Goal: Task Accomplishment & Management: Manage account settings

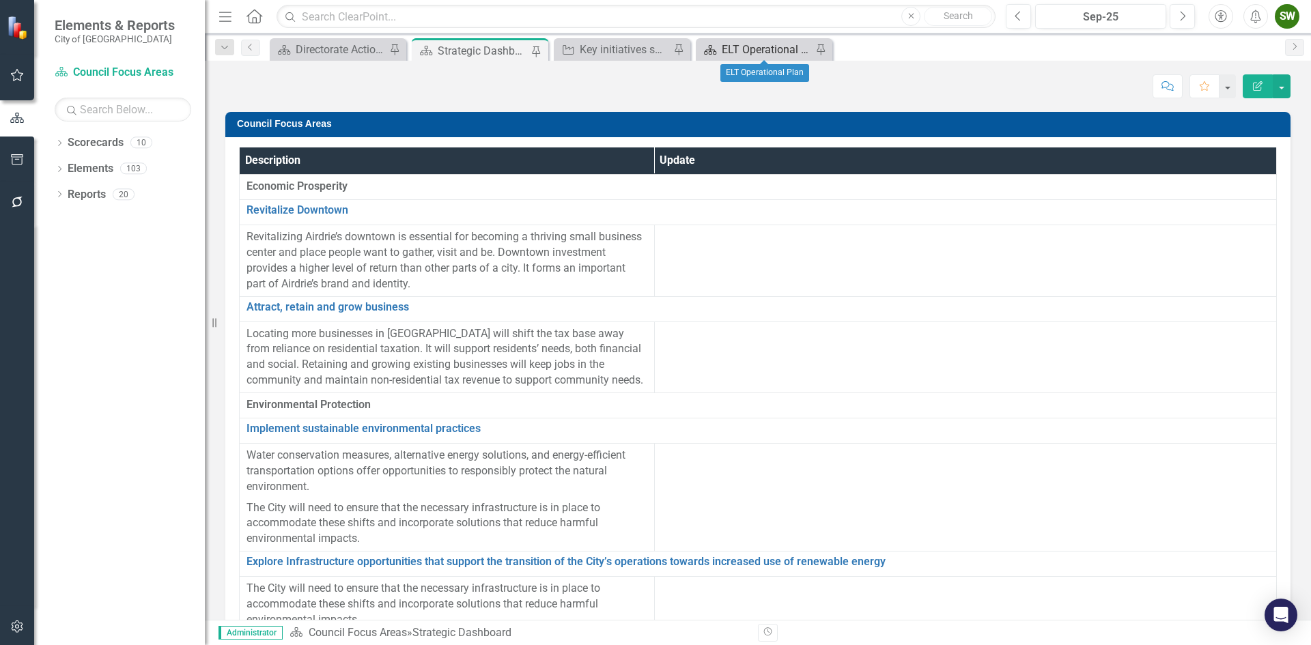
click at [742, 44] on div "ELT Operational Plan" at bounding box center [767, 49] width 90 height 17
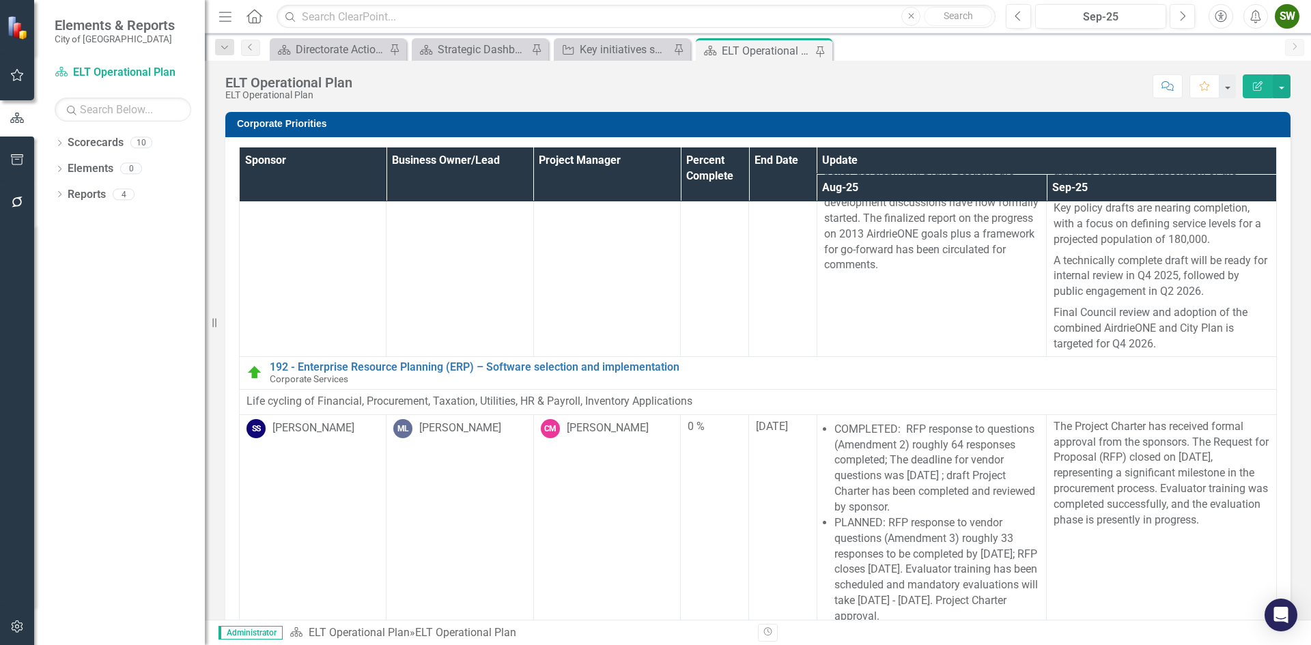
scroll to position [72, 0]
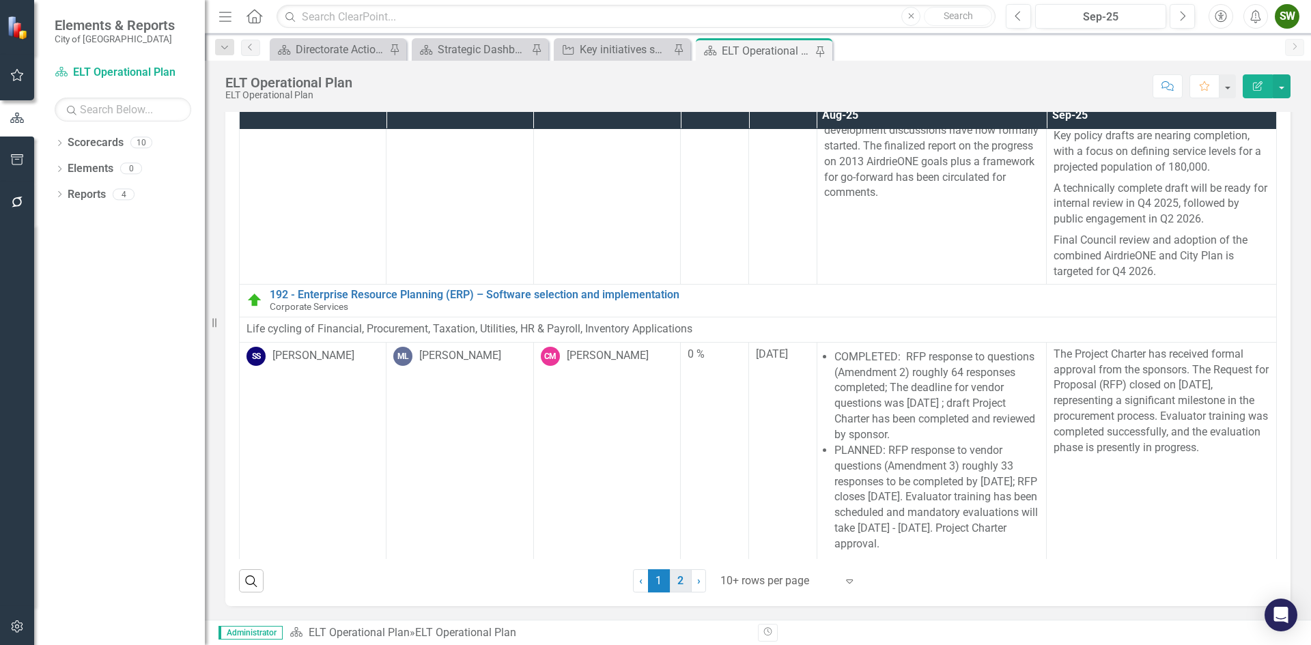
click at [677, 585] on link "2" at bounding box center [681, 580] width 22 height 23
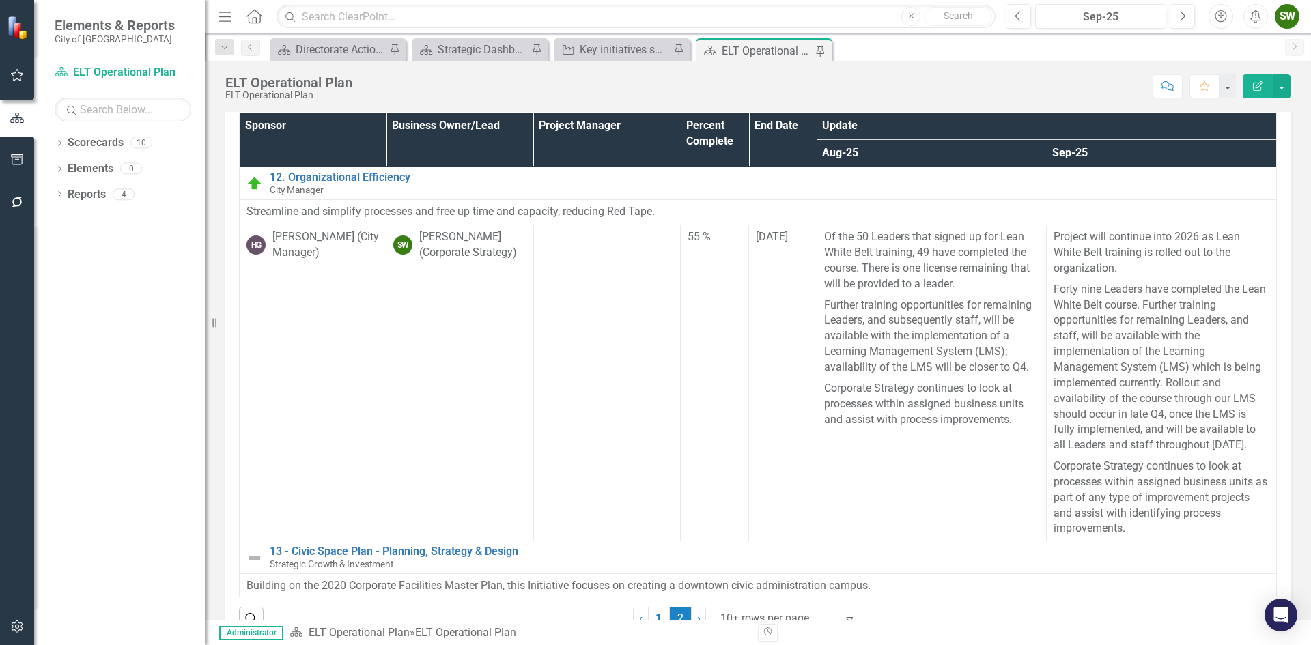
scroll to position [0, 0]
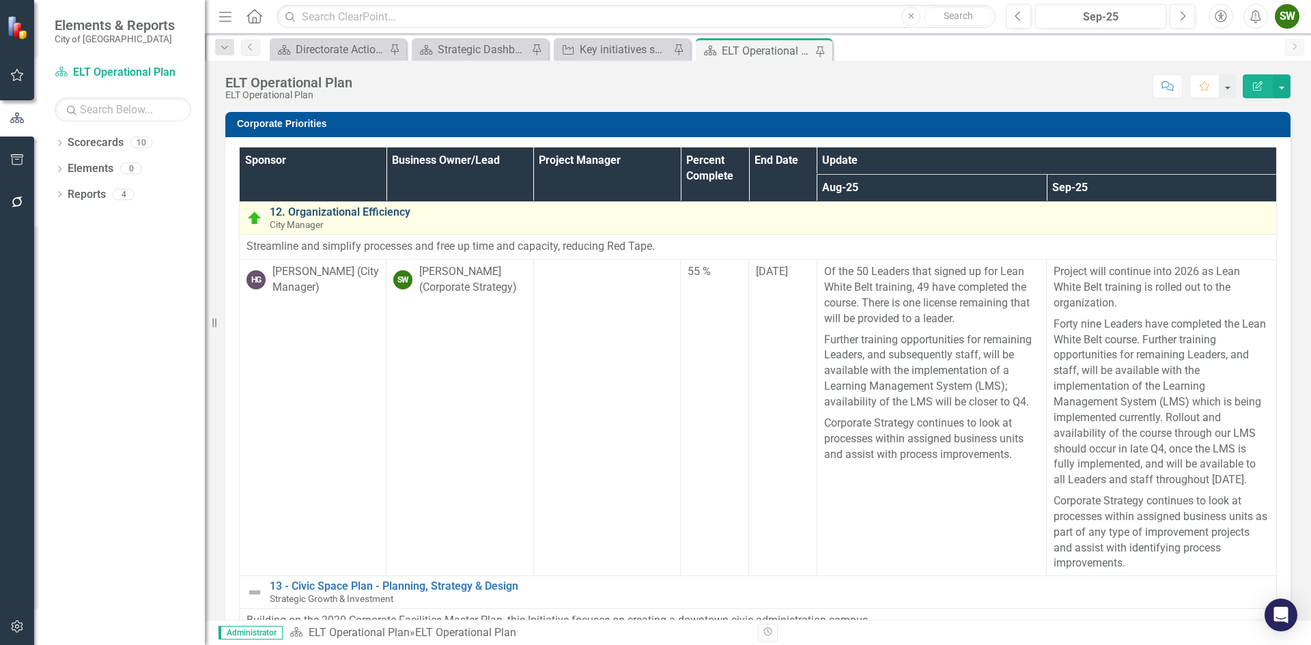
click at [371, 210] on link "12. Organizational Efficiency" at bounding box center [770, 212] width 1000 height 12
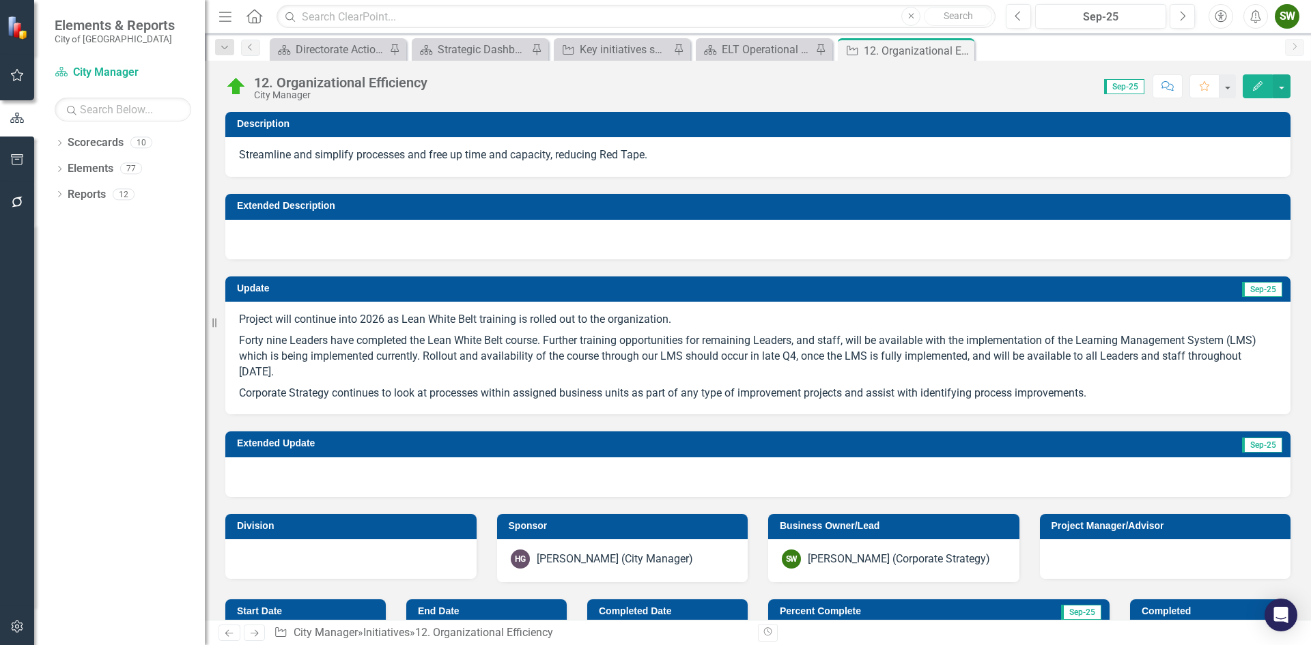
click at [431, 356] on p "Forty nine Leaders have completed the Lean White Belt course. Further training …" at bounding box center [758, 356] width 1038 height 53
click at [425, 355] on p "Forty nine Leaders have completed the Lean White Belt course. Further training …" at bounding box center [758, 356] width 1038 height 53
click at [425, 353] on p "Forty nine Leaders have completed the Lean White Belt course. Further training …" at bounding box center [758, 356] width 1038 height 53
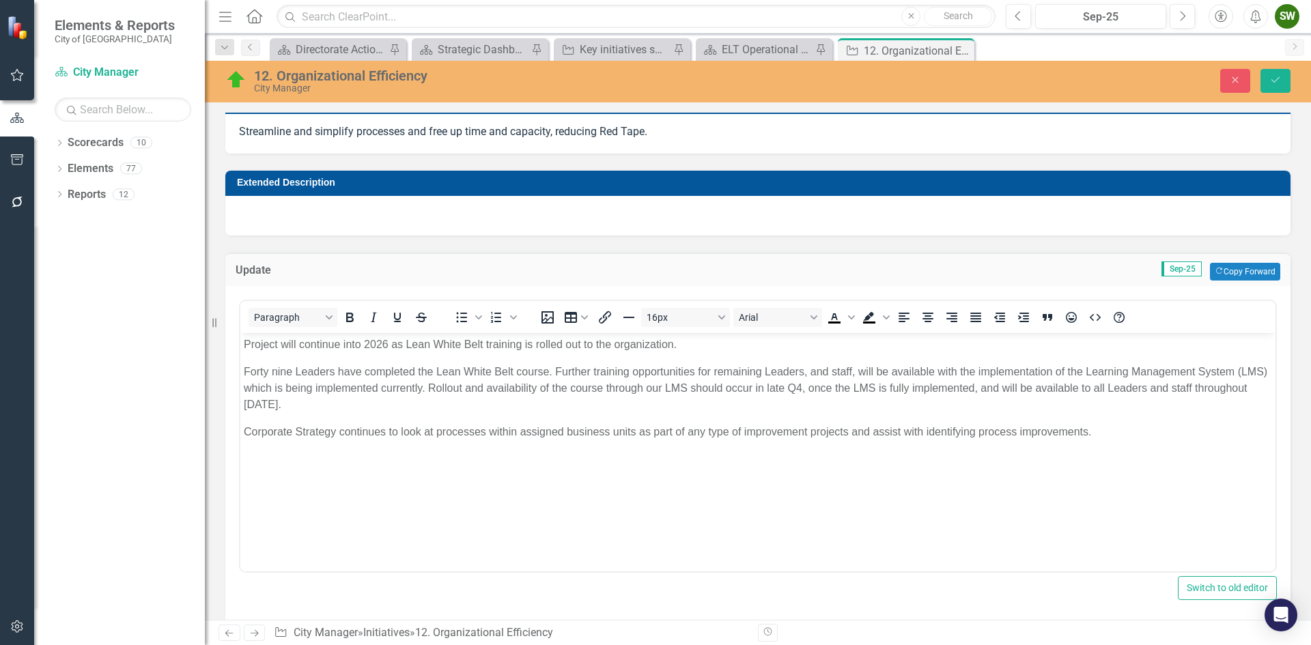
scroll to position [68, 0]
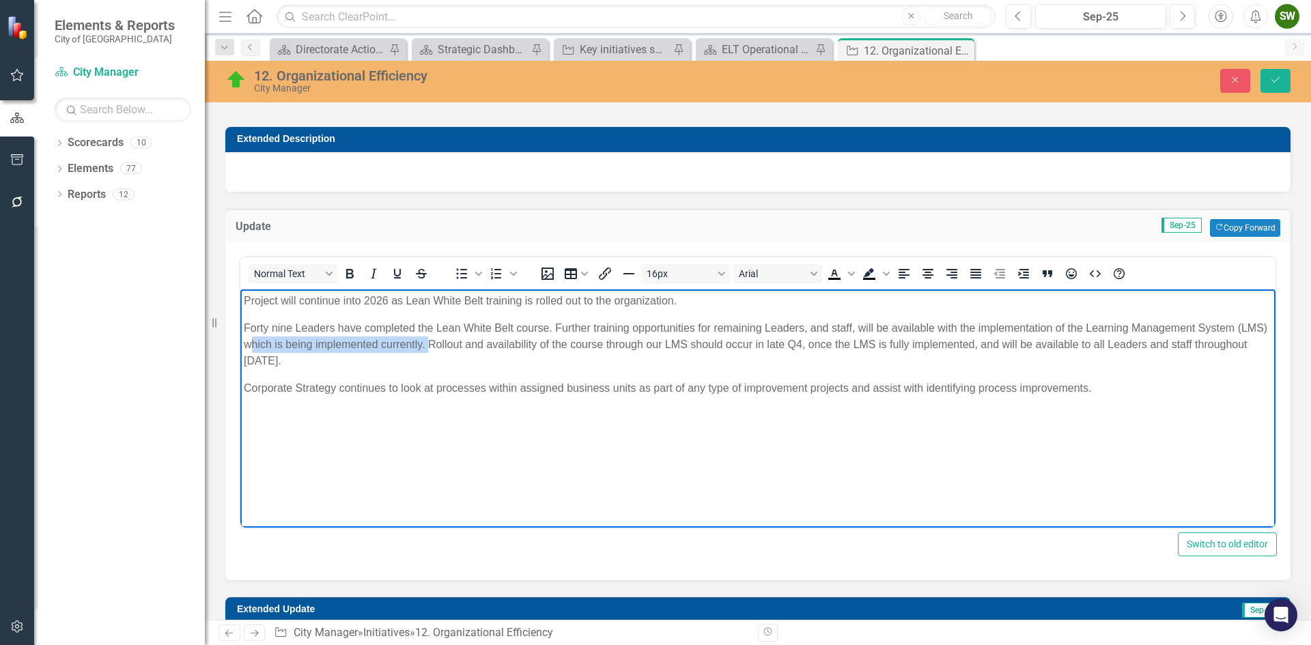
drag, startPoint x: 462, startPoint y: 342, endPoint x: 286, endPoint y: 340, distance: 175.5
click at [286, 340] on p "Forty nine Leaders have completed the Lean White Belt course. Further training …" at bounding box center [758, 344] width 1028 height 49
click at [386, 346] on p "Forty nine Leaders have completed the Lean White Belt course. Further training …" at bounding box center [758, 344] width 1028 height 49
click at [278, 341] on p "Forty nine Leaders have completed the Lean White Belt course. Further training …" at bounding box center [758, 344] width 1028 height 49
click at [462, 344] on p "Forty nine Leaders have completed the Lean White Belt course. Further training …" at bounding box center [758, 344] width 1028 height 49
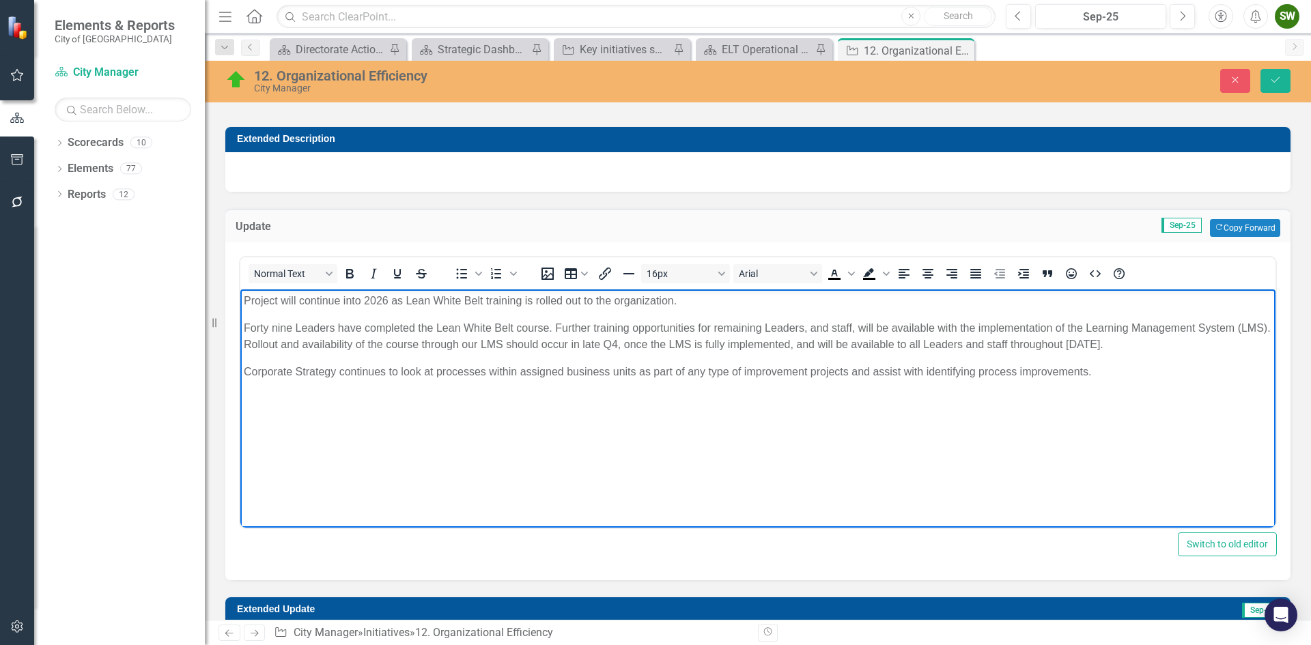
click at [455, 360] on body "Project will continue into 2026 as Lean White Belt training is rolled out to th…" at bounding box center [757, 391] width 1035 height 205
click at [476, 340] on p "Forty nine Leaders have completed the Lean White Belt course. Further training …" at bounding box center [758, 336] width 1028 height 33
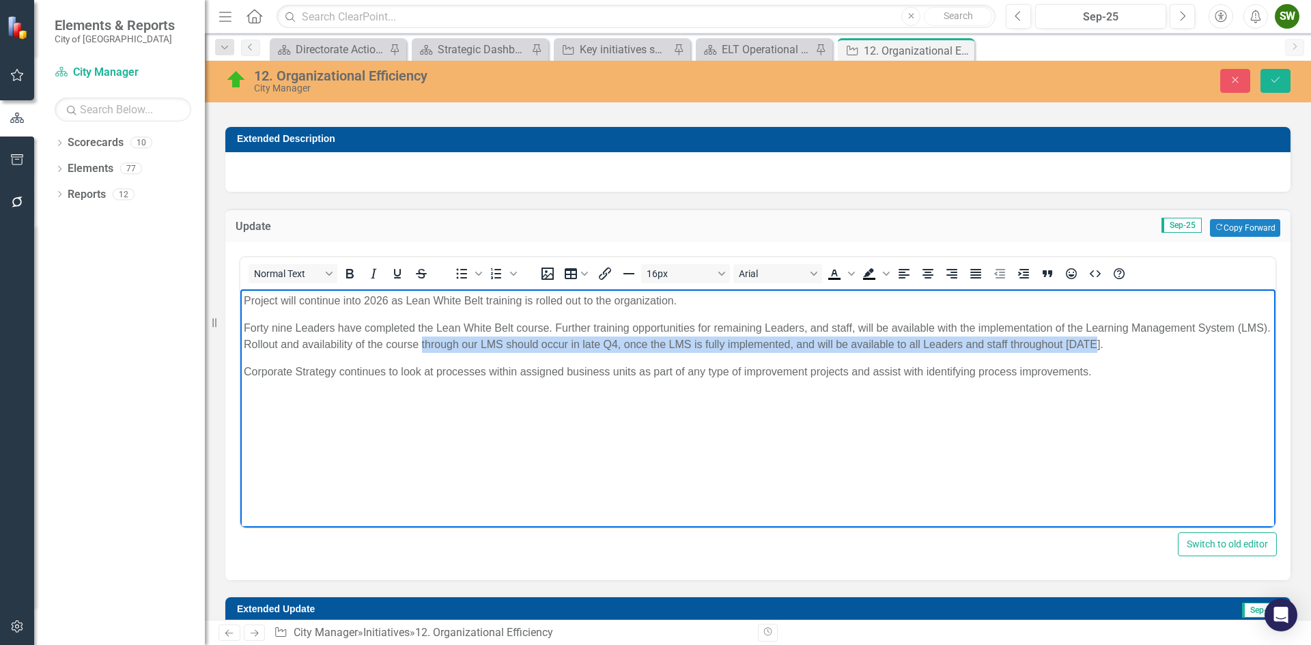
drag, startPoint x: 1166, startPoint y: 345, endPoint x: 458, endPoint y: 351, distance: 708.0
click at [458, 351] on p "Forty nine Leaders have completed the Lean White Belt course. Further training …" at bounding box center [758, 336] width 1028 height 33
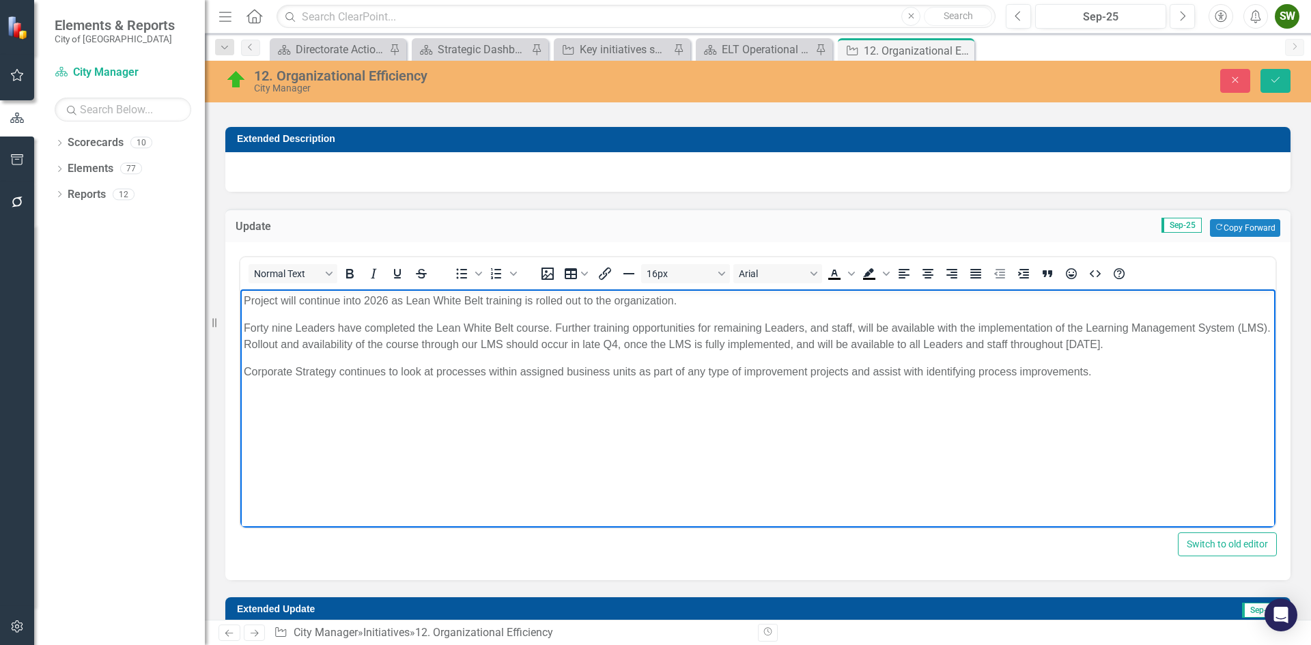
click at [403, 356] on body "Project will continue into 2026 as Lean White Belt training is rolled out to th…" at bounding box center [757, 391] width 1035 height 205
click at [703, 304] on p "Project will continue into 2026 as Lean White Belt training is rolled out to th…" at bounding box center [758, 301] width 1028 height 16
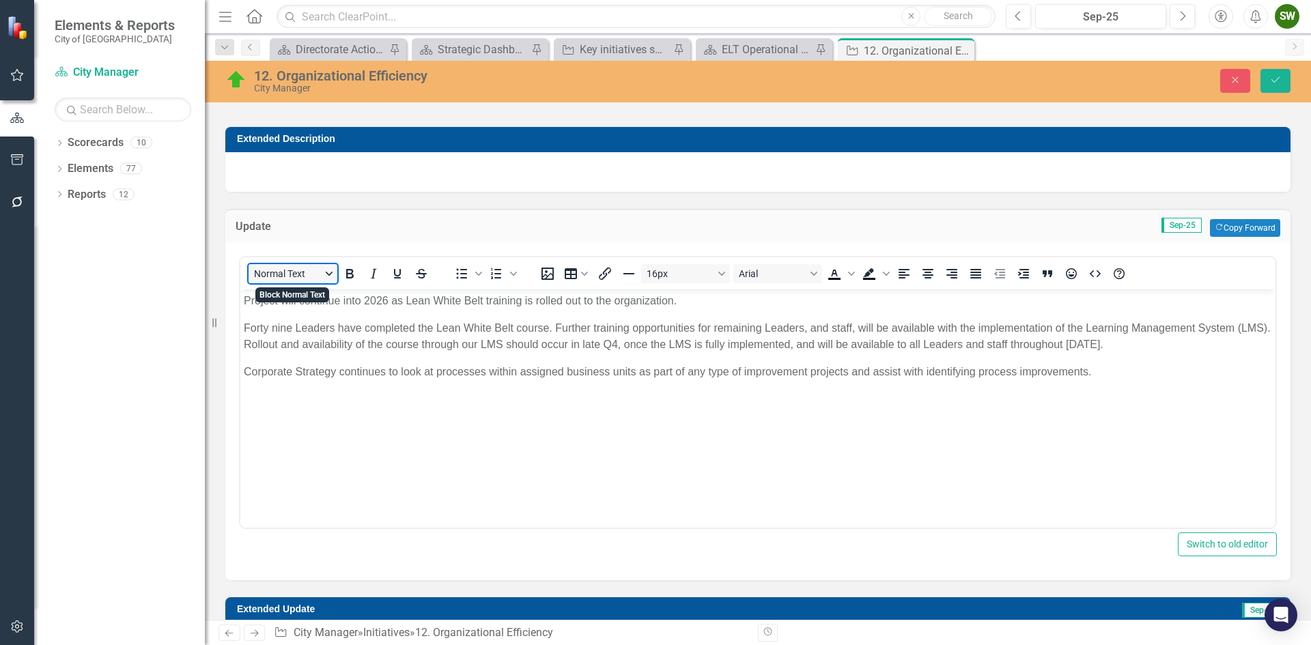
click at [326, 272] on button "Normal Text" at bounding box center [293, 273] width 89 height 19
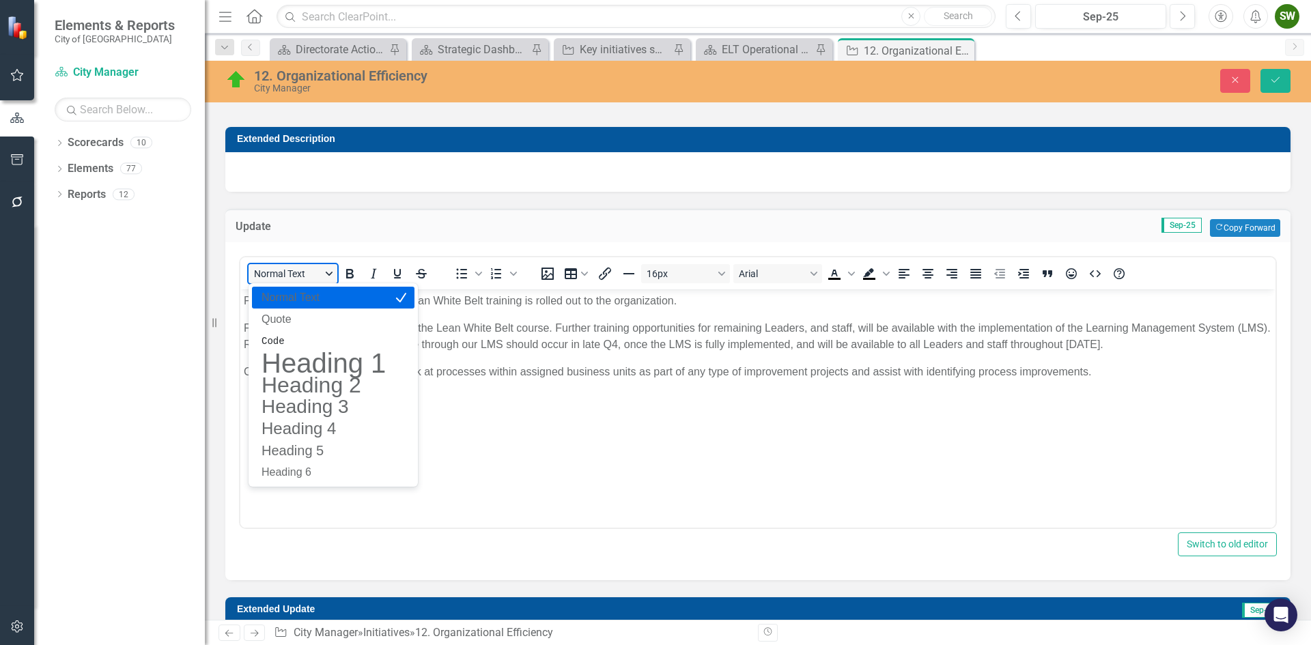
click at [326, 272] on button "Normal Text" at bounding box center [293, 273] width 89 height 19
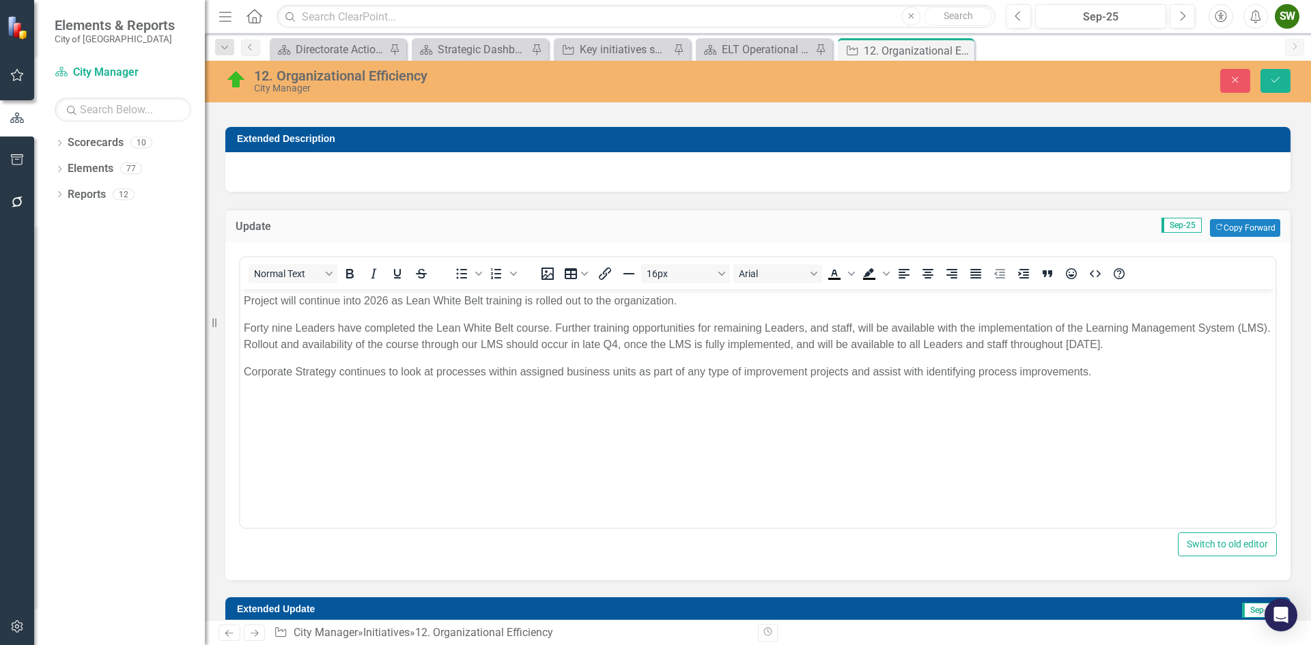
click at [1122, 371] on p "Corporate Strategy continues to look at processes within assigned business unit…" at bounding box center [758, 372] width 1028 height 16
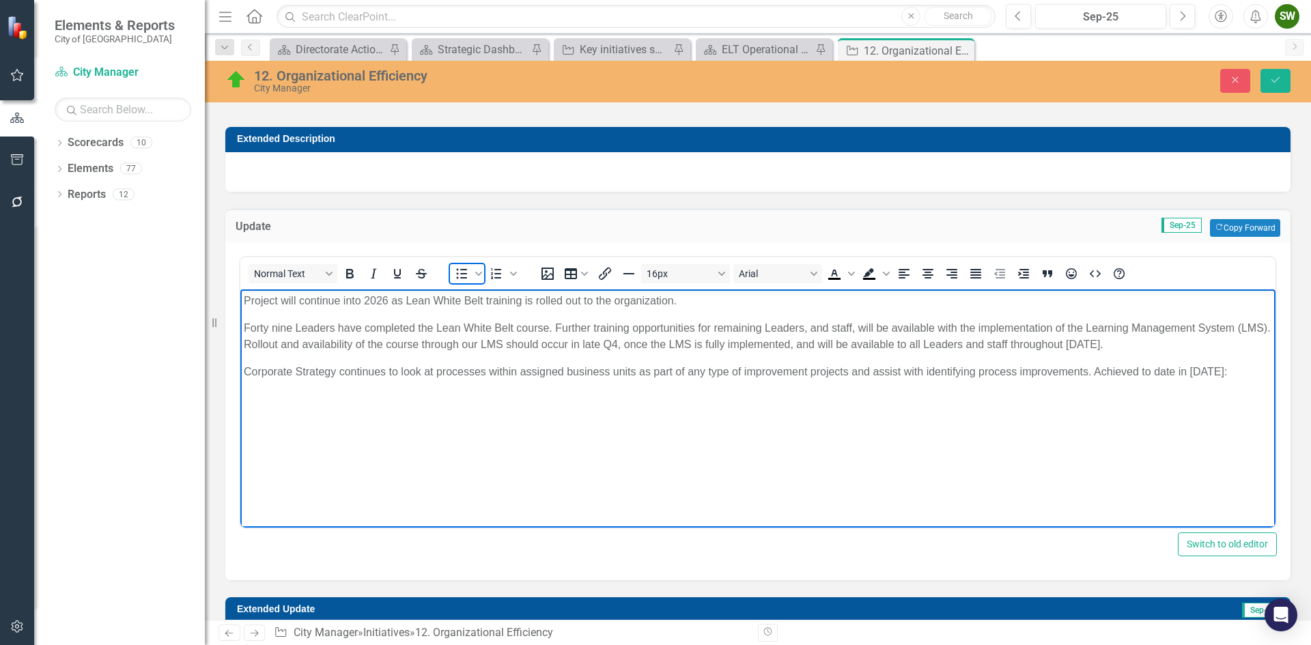
click at [463, 270] on icon "Bullet list" at bounding box center [462, 274] width 11 height 10
click at [1095, 368] on p "Corporate Strategy continues to look at processes within assigned business unit…" at bounding box center [758, 372] width 1028 height 16
click at [276, 399] on li "Rich Text Area. Press ALT-0 for help." at bounding box center [771, 399] width 1001 height 16
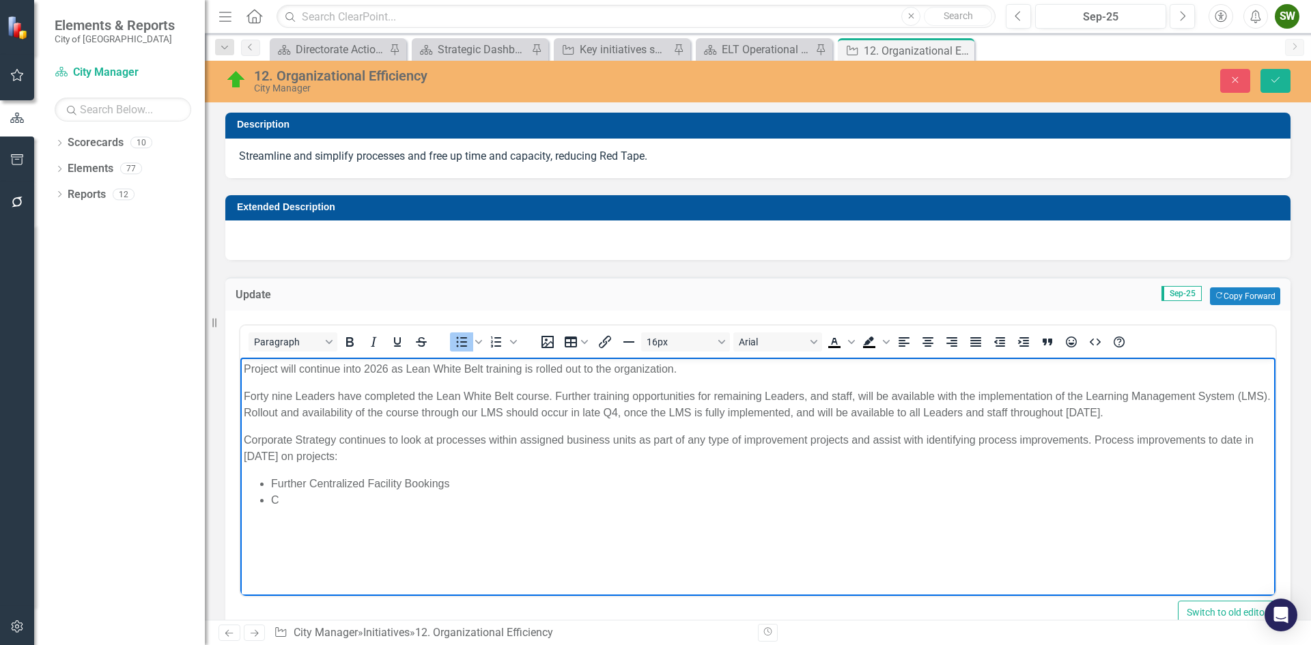
scroll to position [68, 0]
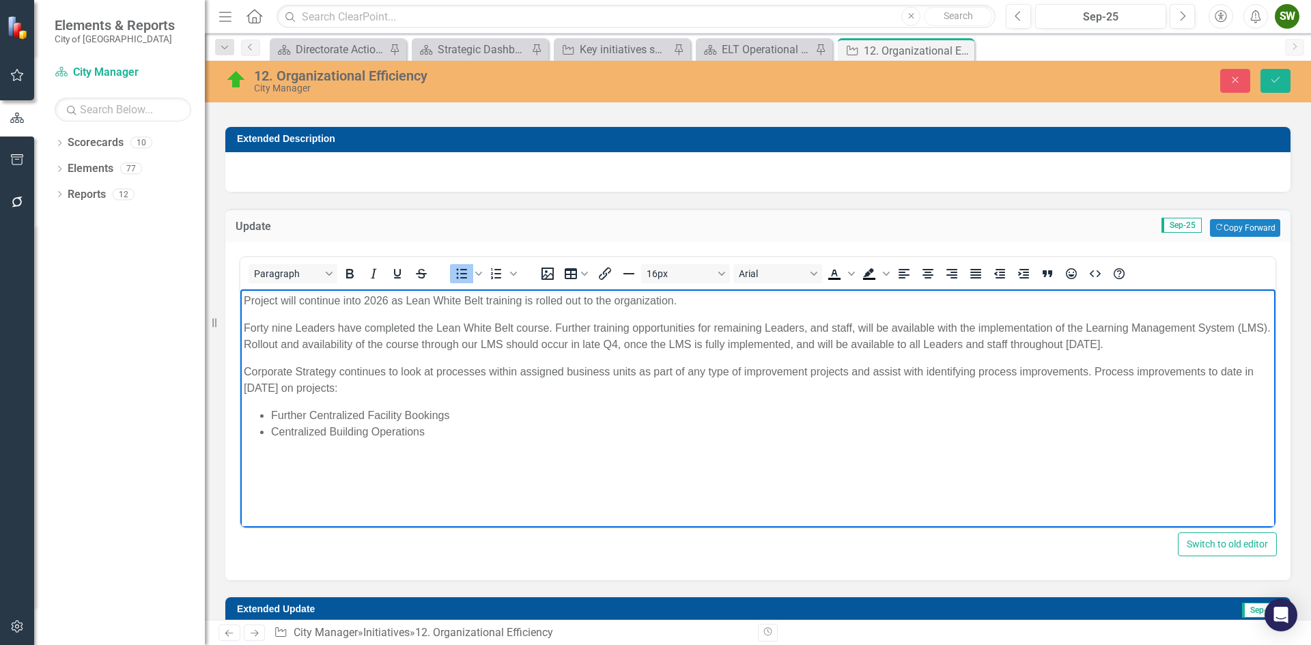
click at [440, 433] on li "Centralized Building Operations" at bounding box center [771, 432] width 1001 height 16
click at [447, 433] on li "Centralized Building Operations" at bounding box center [771, 432] width 1001 height 16
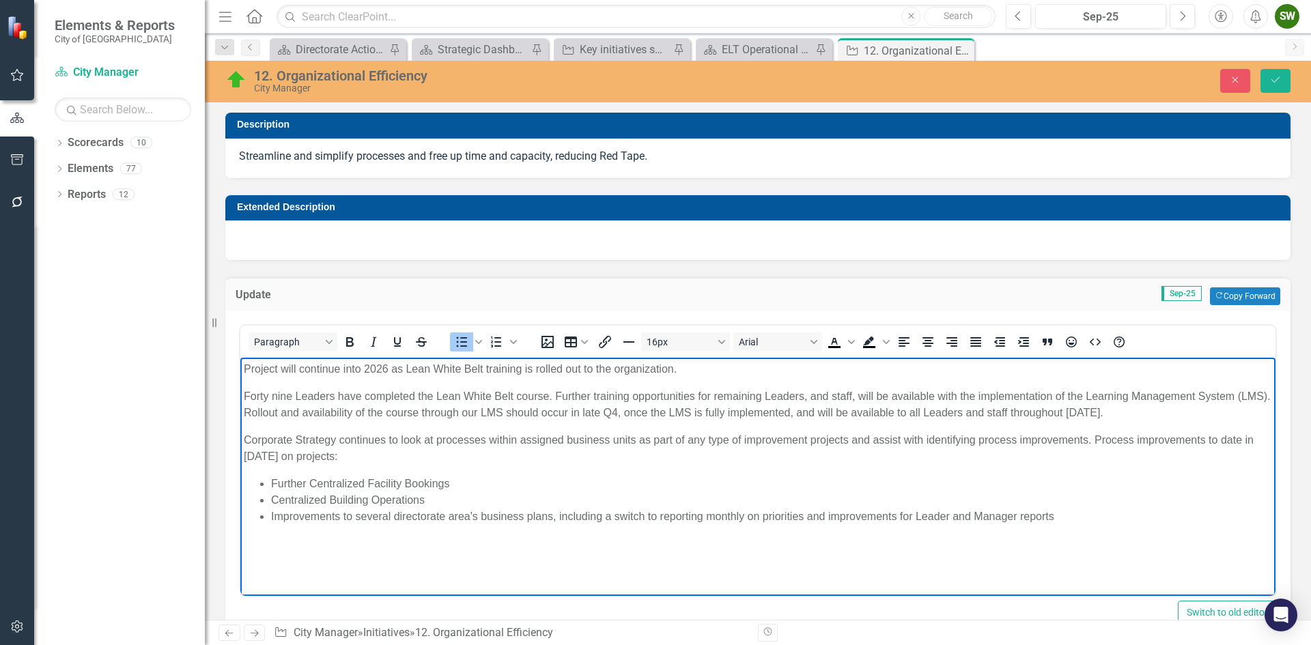
scroll to position [68, 0]
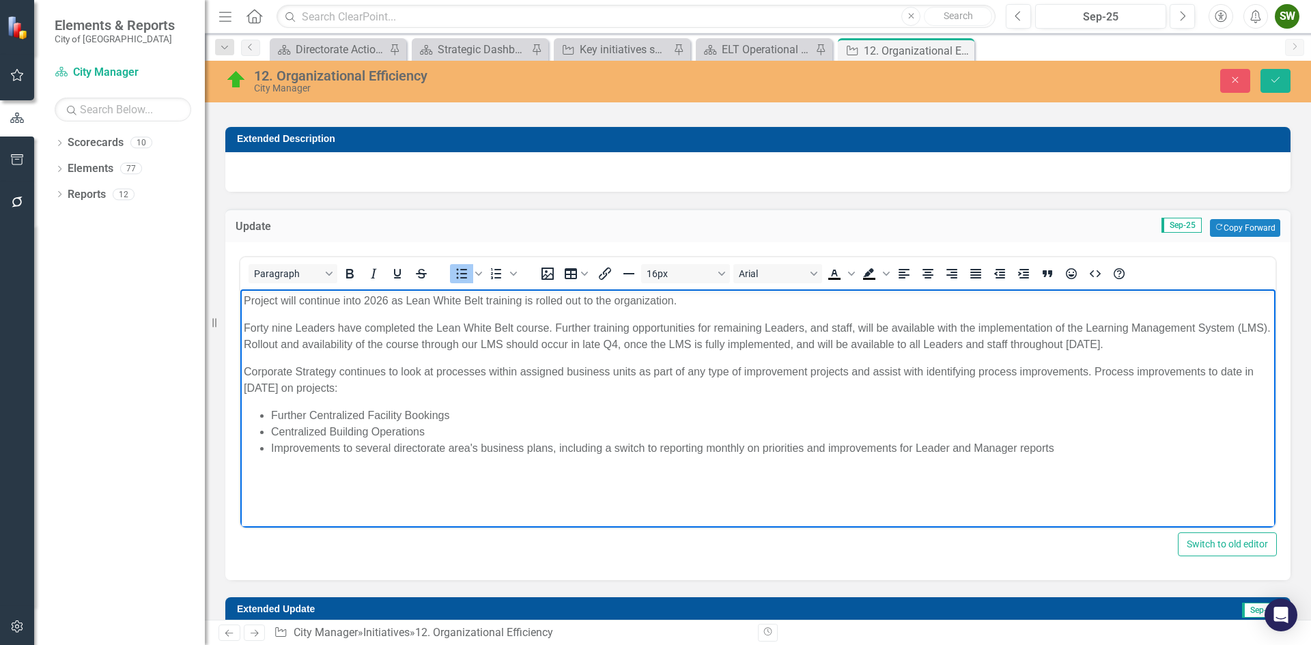
click at [1077, 451] on li "Improvements to several directorate area's business plans, including a switch t…" at bounding box center [771, 448] width 1001 height 16
click at [436, 464] on li "Customer Experience Program:" at bounding box center [771, 465] width 1001 height 16
click at [498, 461] on li "Customer Experience Program: development o an operational" at bounding box center [771, 465] width 1001 height 16
click at [591, 461] on li "Customer Experience Program: development of an operational" at bounding box center [771, 465] width 1001 height 16
click at [575, 462] on li "Customer Experience Program: development of an operational" at bounding box center [771, 465] width 1001 height 16
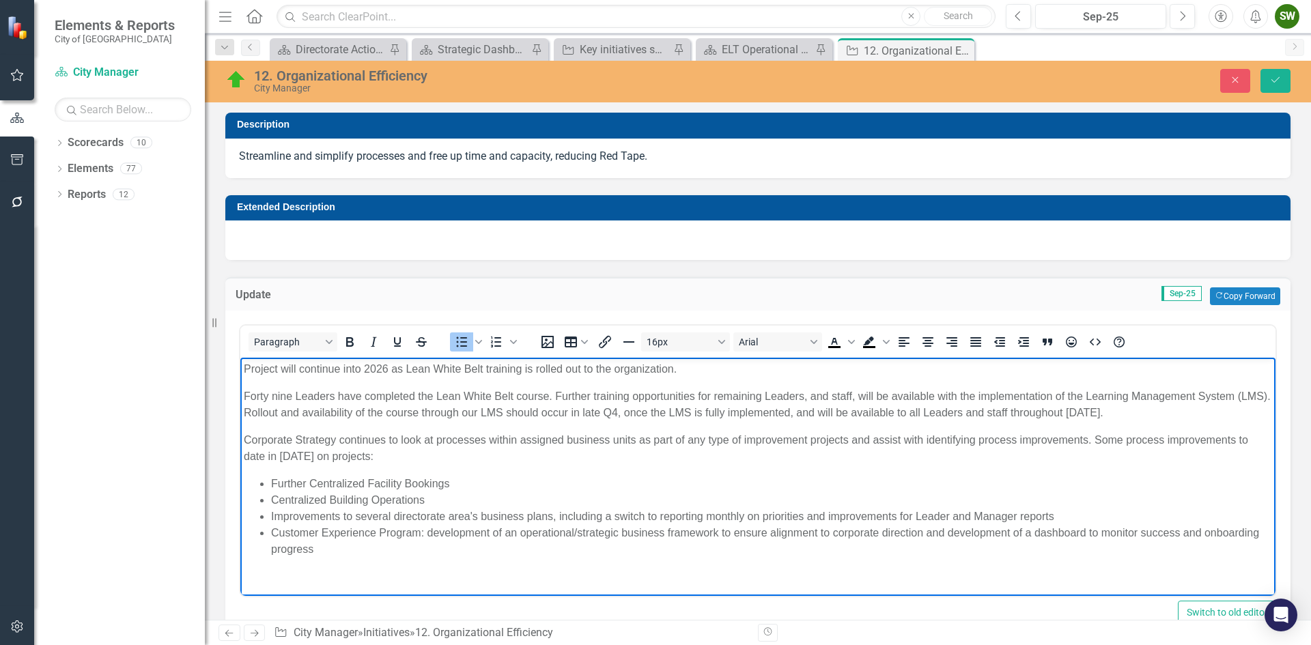
scroll to position [68, 0]
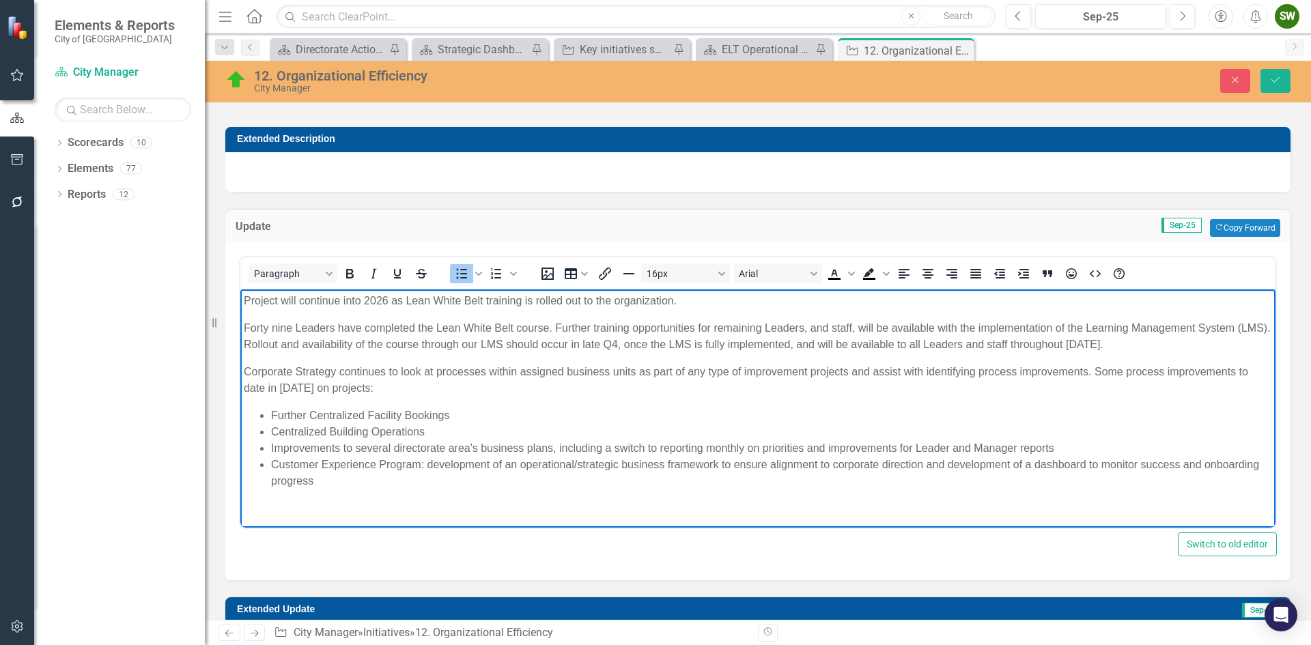
click at [1017, 445] on li "Improvements to several directorate area's business plans, including a switch t…" at bounding box center [771, 448] width 1001 height 16
click at [802, 447] on li "Improvements to several directorate area's business plans, including a switch t…" at bounding box center [771, 448] width 1001 height 16
click at [912, 447] on li "Improvements to several directorate area's business plans, including a switch t…" at bounding box center [771, 448] width 1001 height 16
click at [1273, 79] on icon "Save" at bounding box center [1275, 80] width 12 height 10
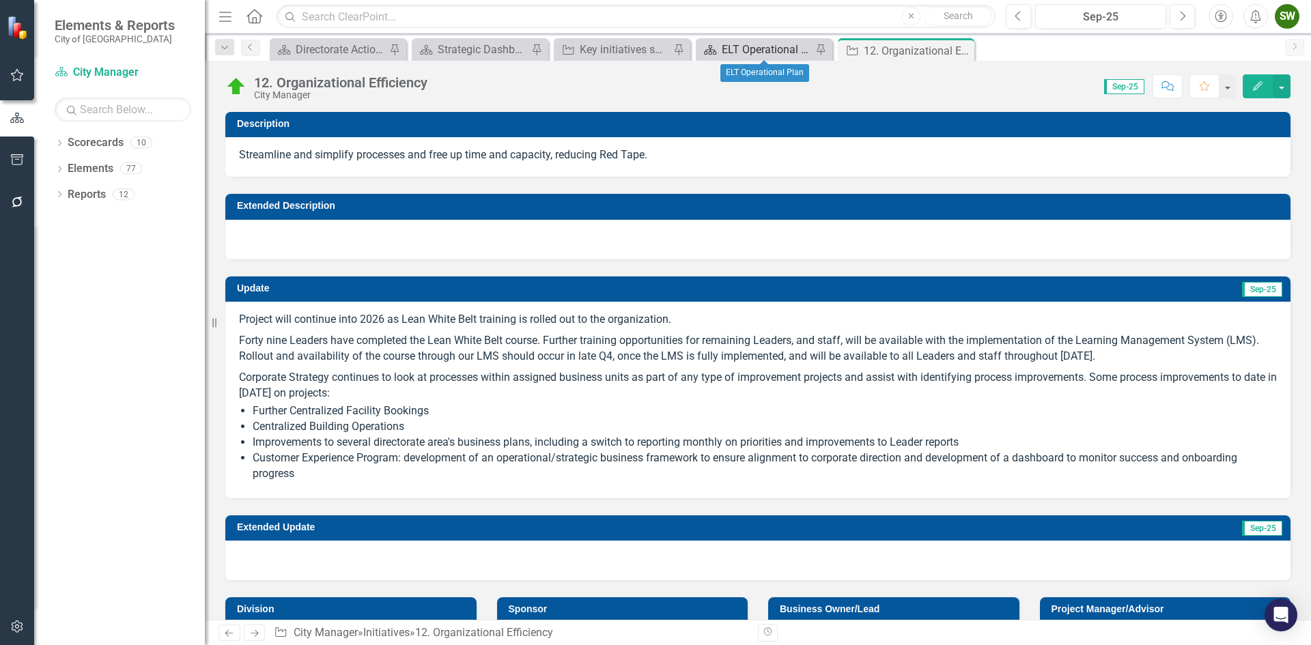
click at [735, 50] on div "ELT Operational Plan" at bounding box center [767, 49] width 90 height 17
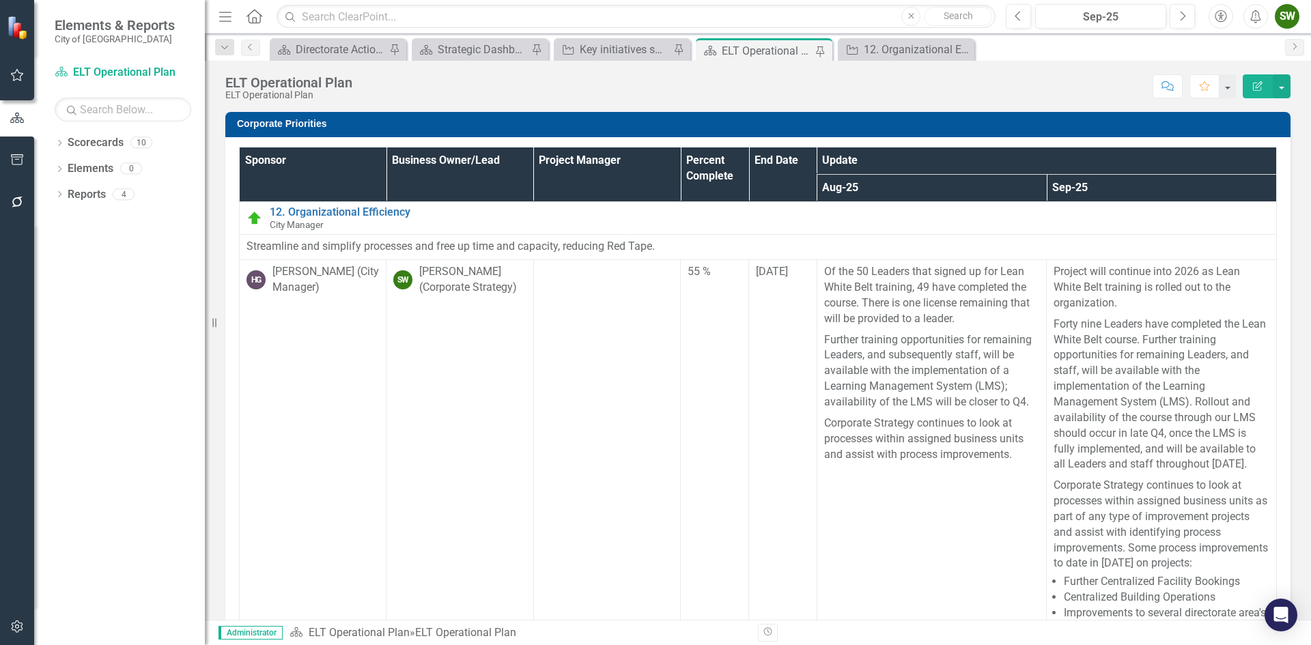
click at [1288, 22] on div "SW" at bounding box center [1287, 16] width 25 height 25
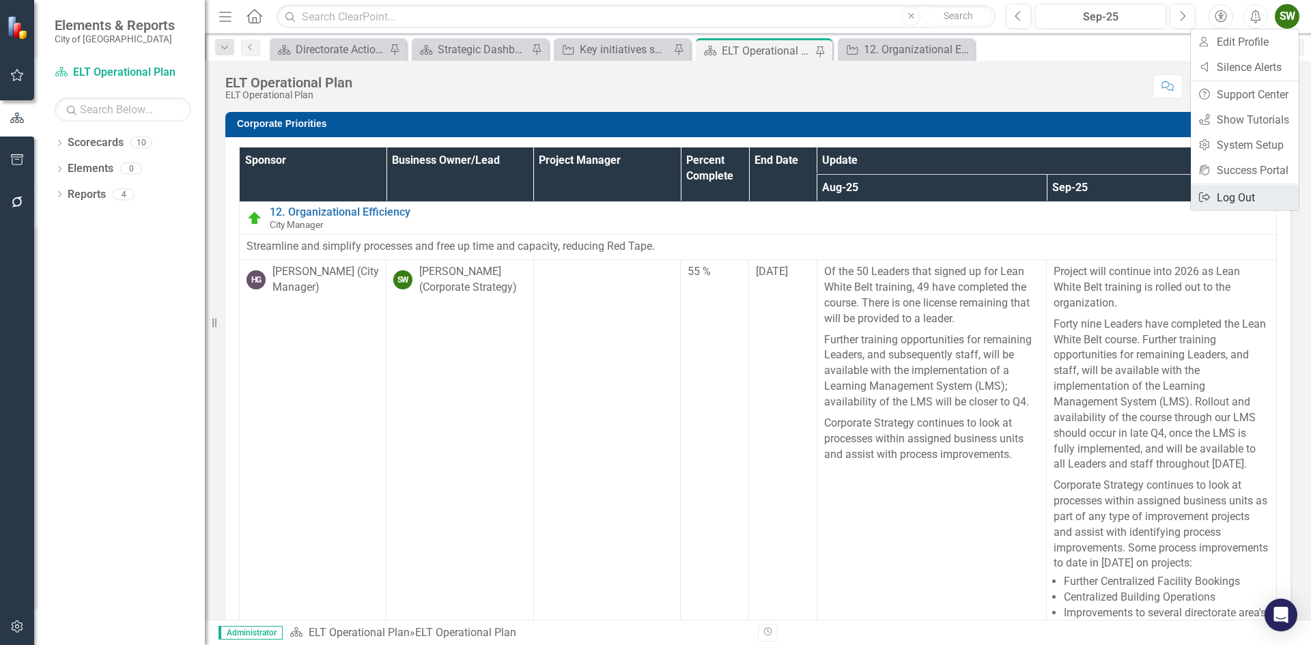
click at [1230, 196] on link "Logout Log Out" at bounding box center [1245, 197] width 108 height 25
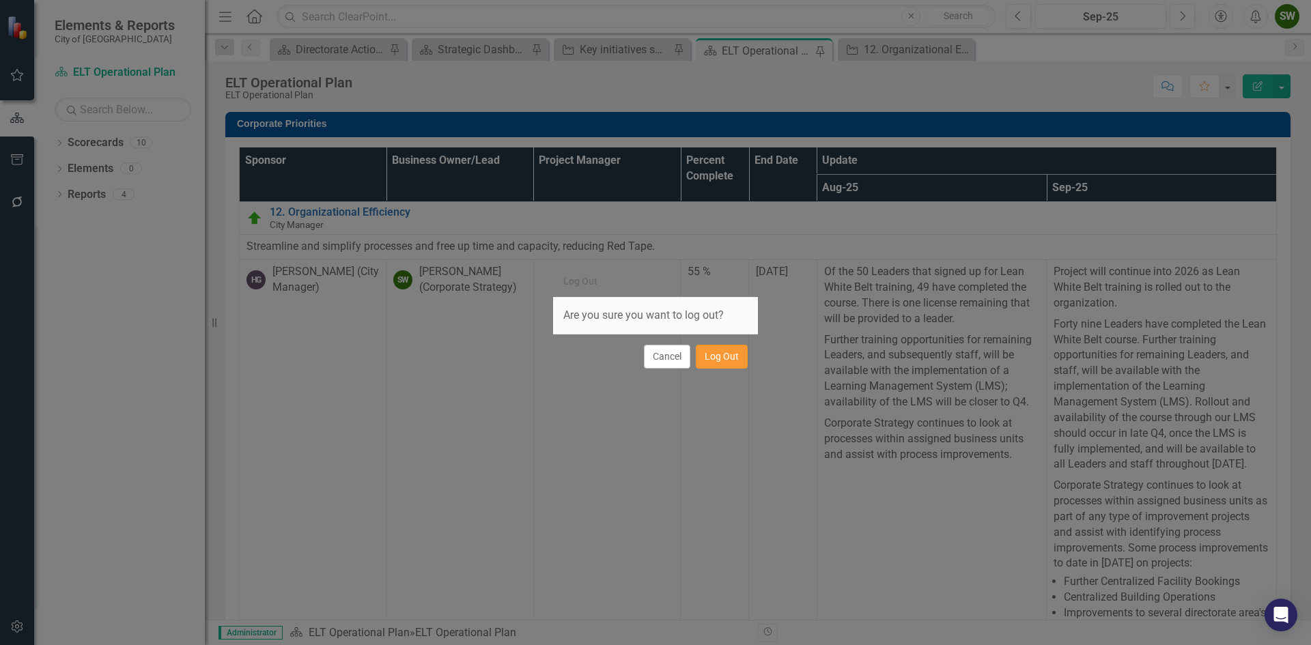
click at [731, 356] on button "Log Out" at bounding box center [722, 357] width 52 height 24
